Goal: Task Accomplishment & Management: Use online tool/utility

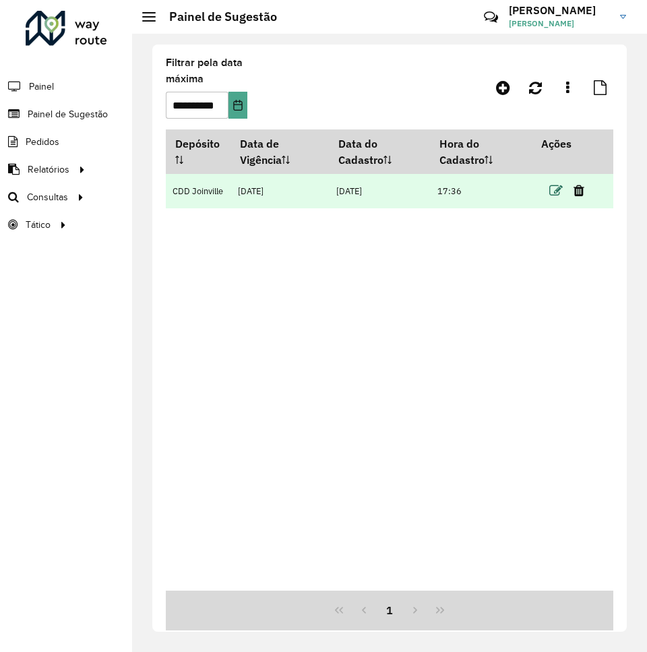
click at [554, 185] on icon at bounding box center [555, 190] width 13 height 13
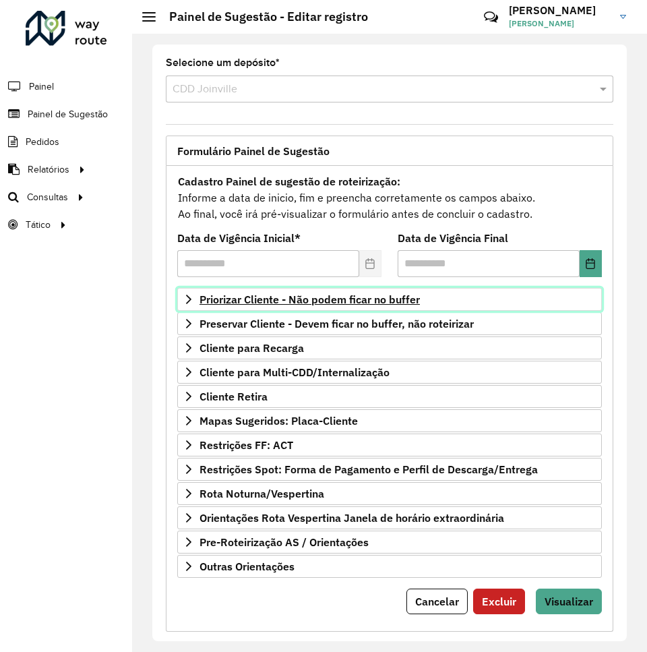
click at [267, 299] on span "Priorizar Cliente - Não podem ficar no buffer" at bounding box center [309, 299] width 220 height 11
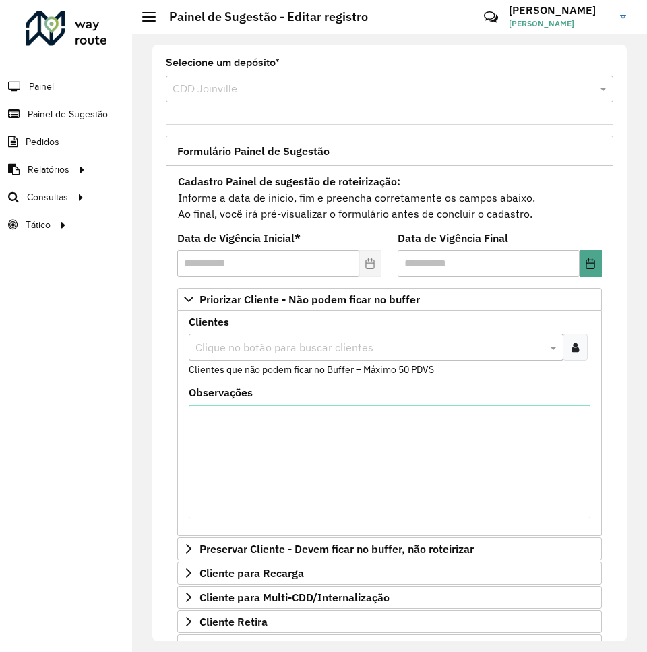
click at [251, 346] on input "text" at bounding box center [369, 348] width 354 height 16
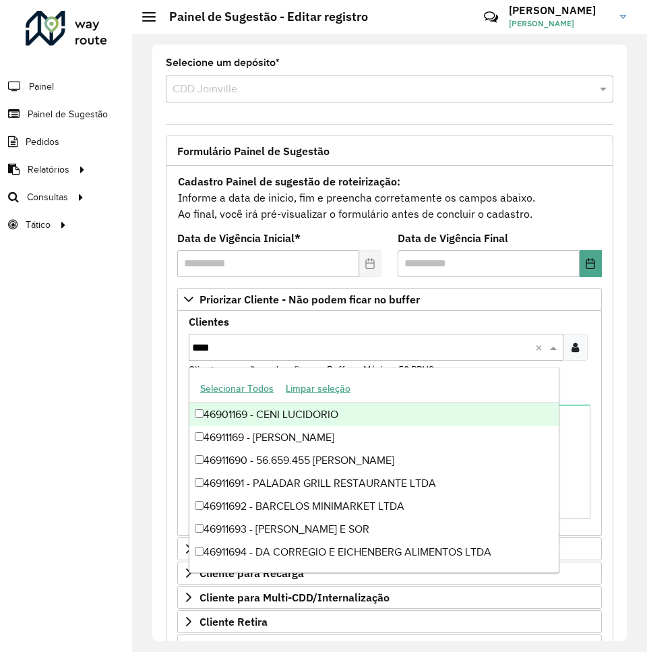
type input "*****"
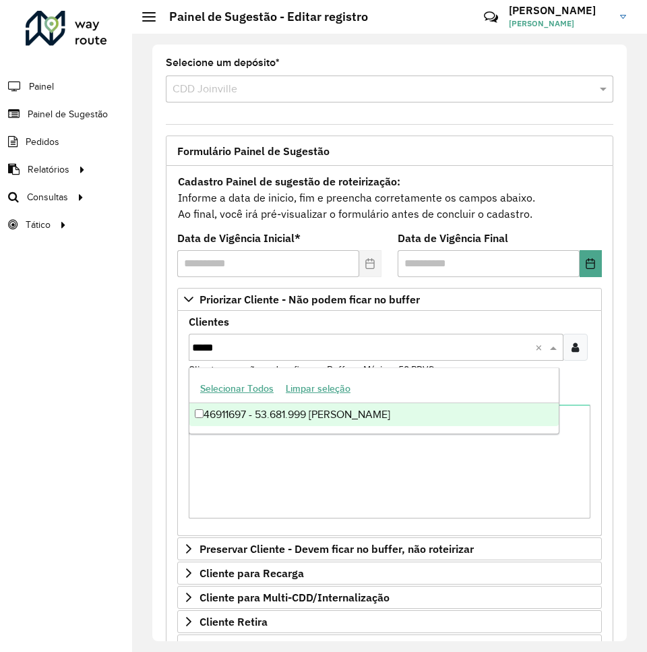
click at [281, 414] on div "46911697 - 53.681.999 [PERSON_NAME]" at bounding box center [373, 414] width 369 height 23
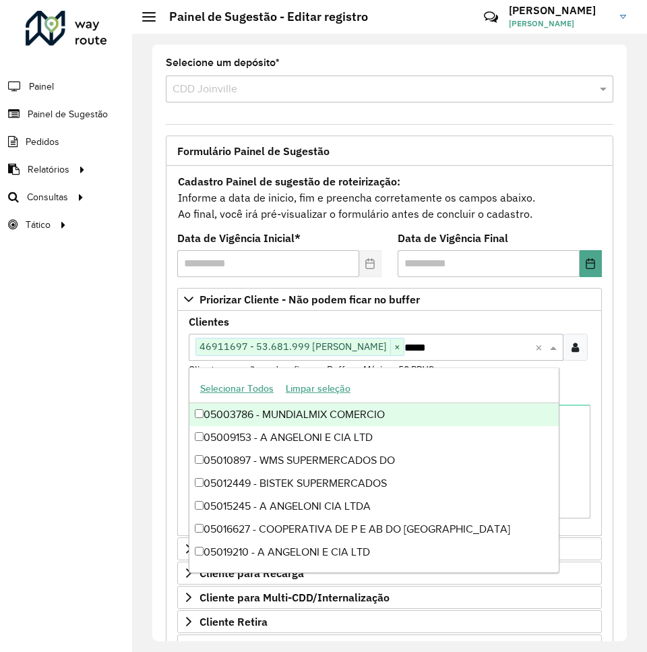
click at [514, 318] on div "Clientes Clique no botão para buscar clientes 46911697 - 53.681.999 [PERSON_NAM…" at bounding box center [390, 347] width 402 height 60
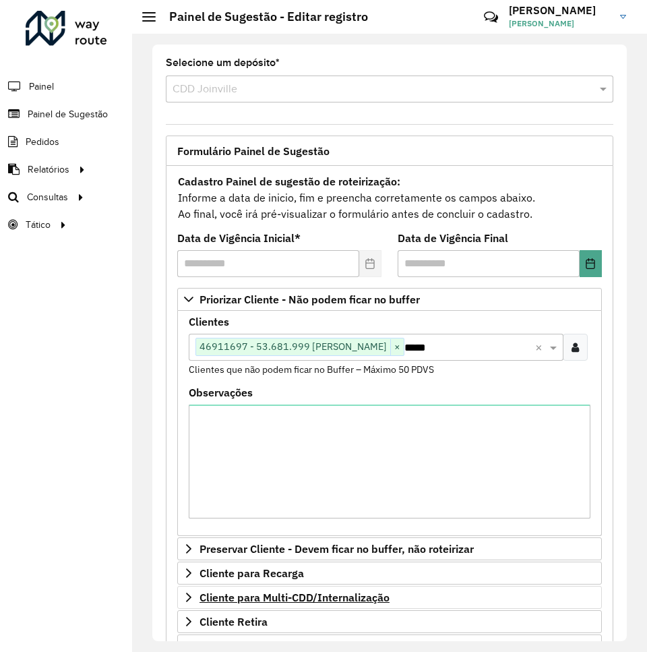
scroll to position [245, 0]
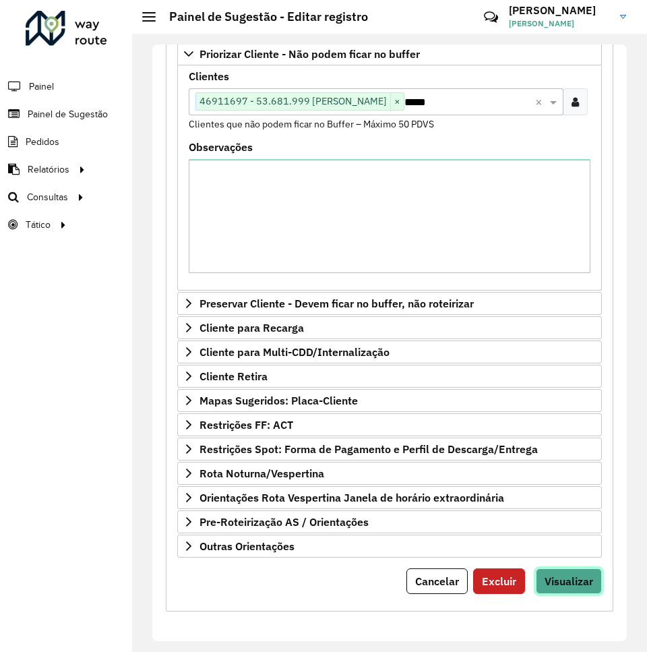
click at [561, 575] on span "Visualizar" at bounding box center [568, 580] width 49 height 13
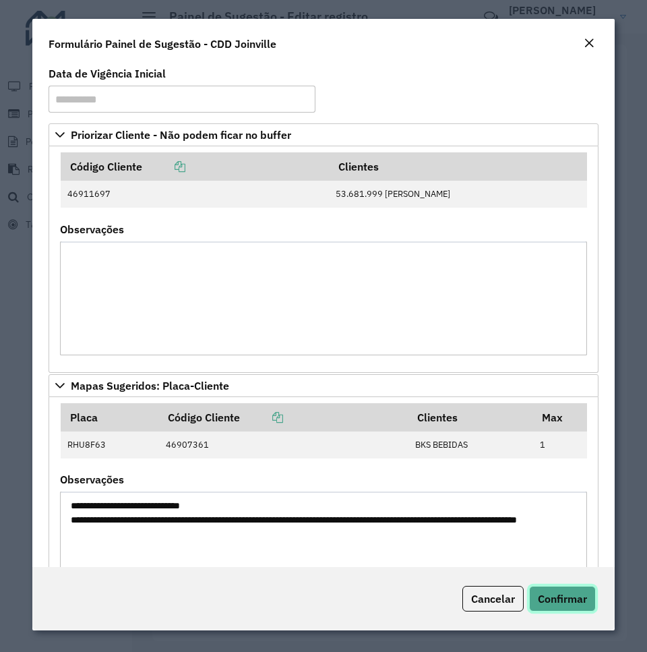
click at [581, 608] on button "Confirmar" at bounding box center [562, 598] width 67 height 26
